Goal: Navigation & Orientation: Find specific page/section

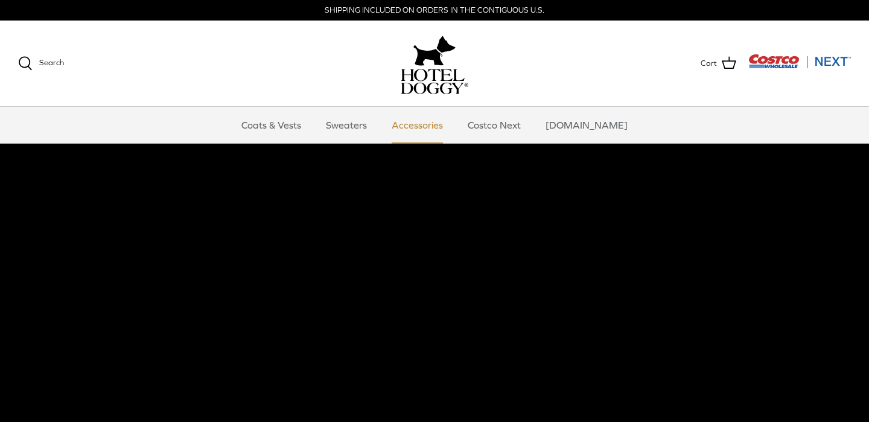
click at [438, 127] on link "Accessories" at bounding box center [417, 125] width 73 height 36
